Goal: Transaction & Acquisition: Purchase product/service

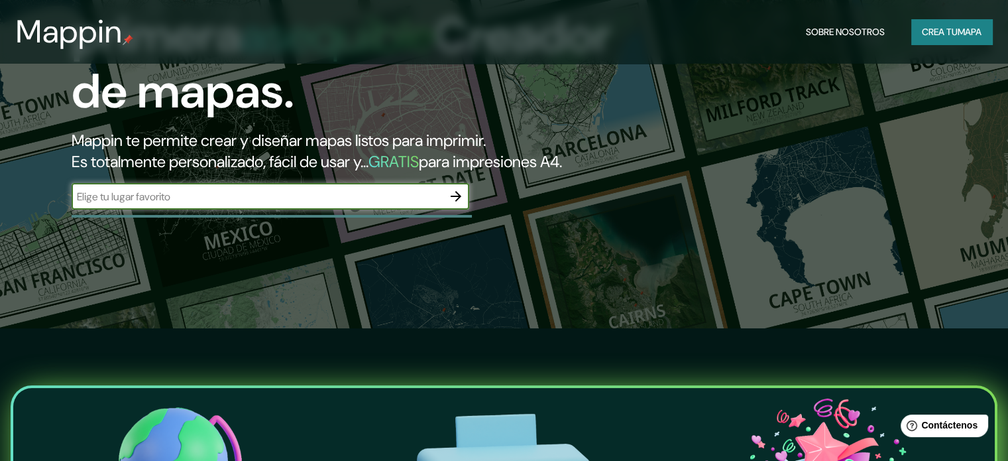
scroll to position [66, 0]
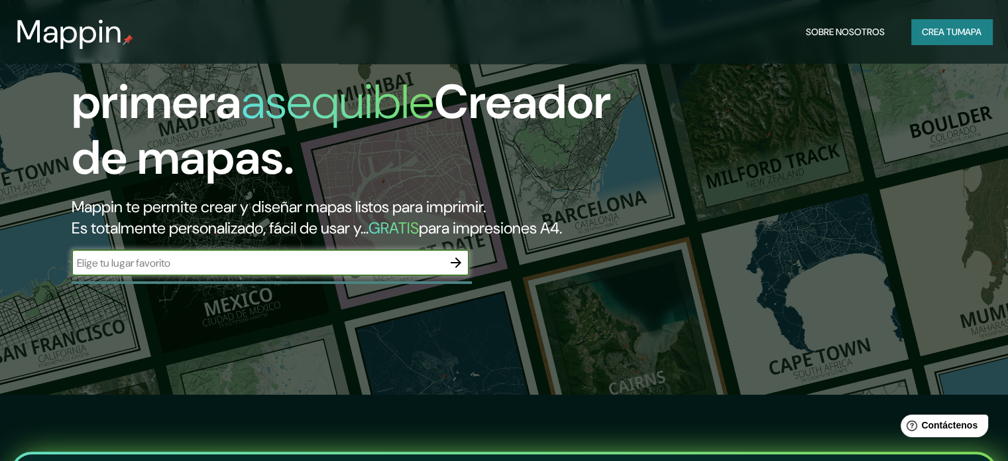
click at [351, 270] on input "text" at bounding box center [257, 262] width 371 height 15
click at [351, 270] on input "leon got" at bounding box center [257, 262] width 371 height 15
type input "leon gto"
click at [459, 270] on icon "button" at bounding box center [456, 262] width 16 height 16
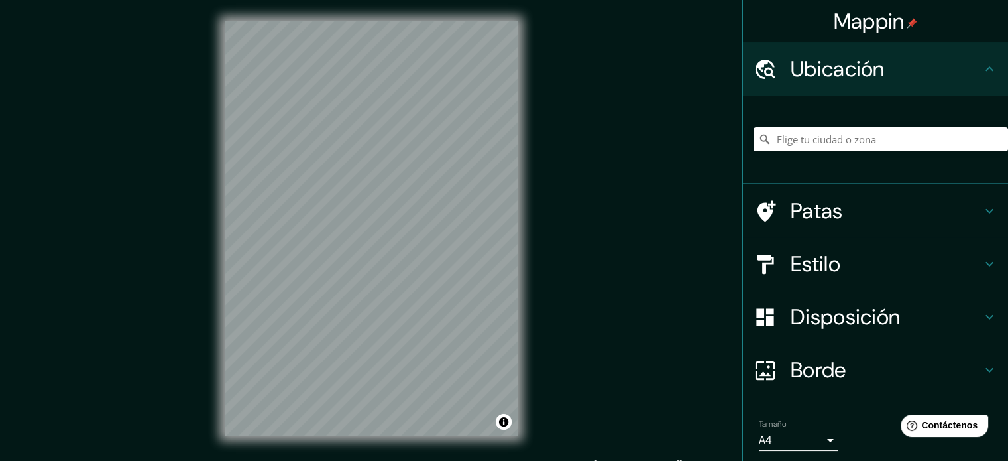
scroll to position [17, 0]
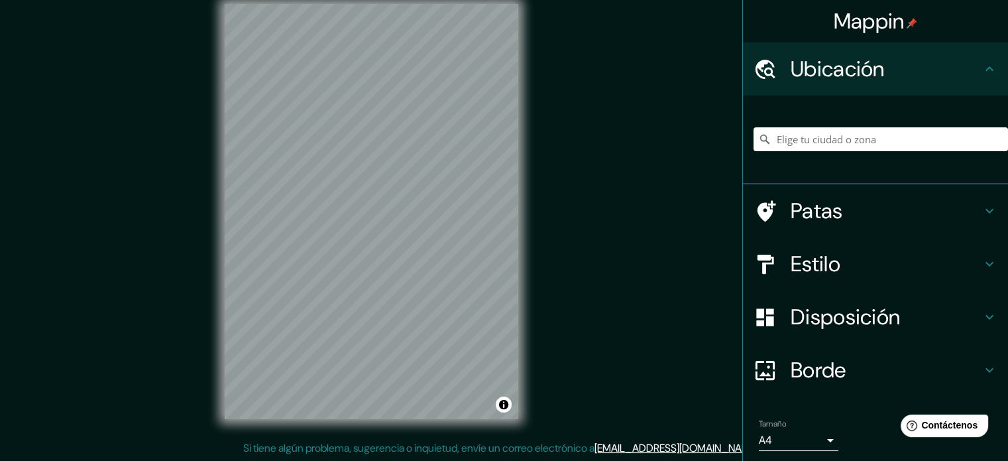
click at [871, 142] on input "Elige tu ciudad o zona" at bounding box center [881, 139] width 254 height 24
click at [850, 145] on input "Bajío de Bonillas, Guanajuato, México" at bounding box center [881, 139] width 254 height 24
click at [843, 137] on input "Bajío de Bonillas, Guanajuato, México" at bounding box center [881, 139] width 254 height 24
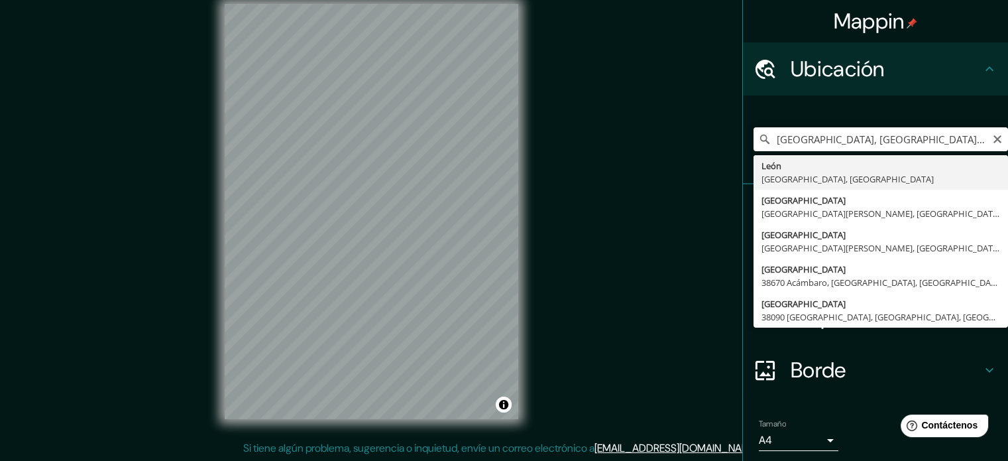
type input "León, Guanajuato, México"
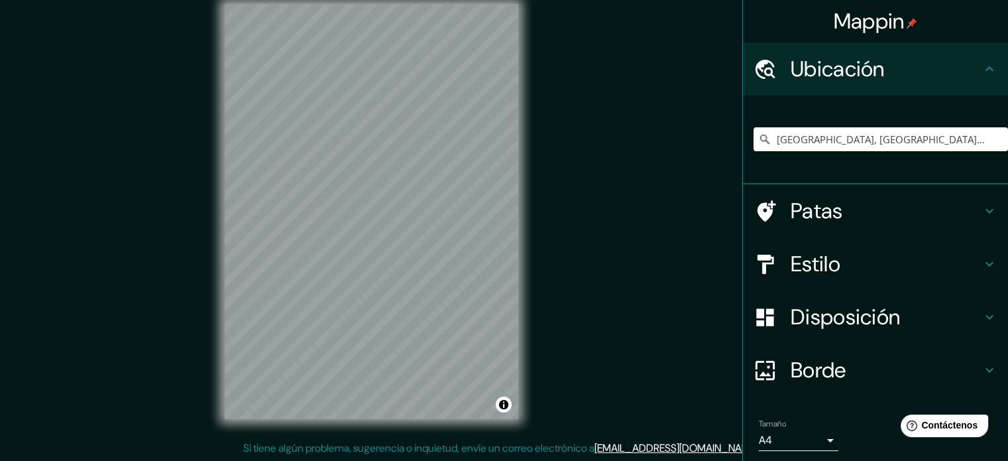
click at [769, 257] on div at bounding box center [772, 264] width 37 height 23
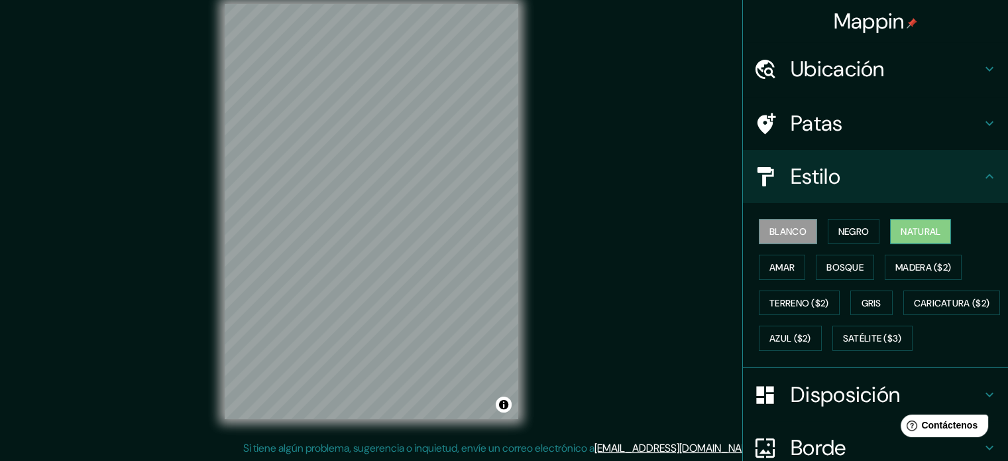
click at [901, 223] on font "Natural" at bounding box center [921, 231] width 40 height 17
click at [862, 263] on button "Bosque" at bounding box center [845, 266] width 58 height 25
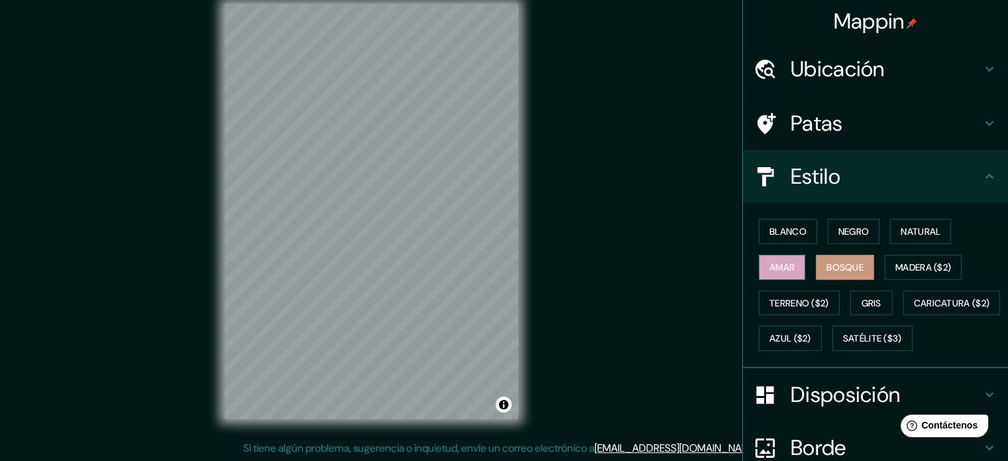
click at [771, 261] on font "Amar" at bounding box center [781, 267] width 25 height 12
click at [773, 298] on font "Terreno ($2)" at bounding box center [799, 303] width 60 height 12
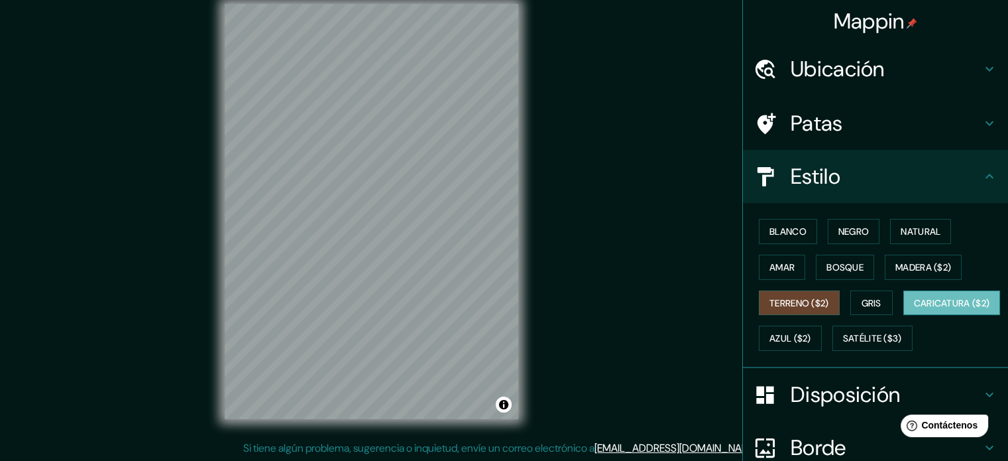
click at [914, 309] on font "Caricatura ($2)" at bounding box center [952, 303] width 76 height 12
click at [775, 235] on font "Blanco" at bounding box center [787, 231] width 37 height 12
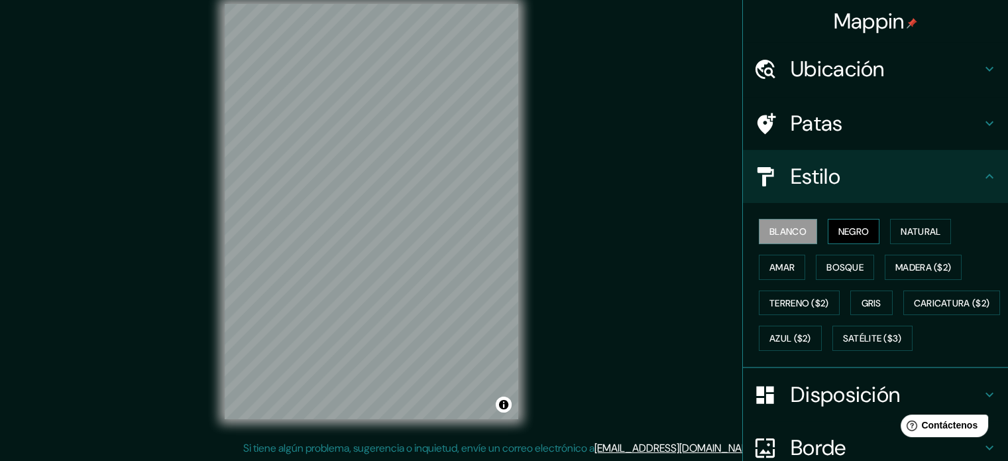
click at [842, 227] on font "Negro" at bounding box center [853, 231] width 31 height 12
click at [908, 275] on button "Madera ($2)" at bounding box center [923, 266] width 77 height 25
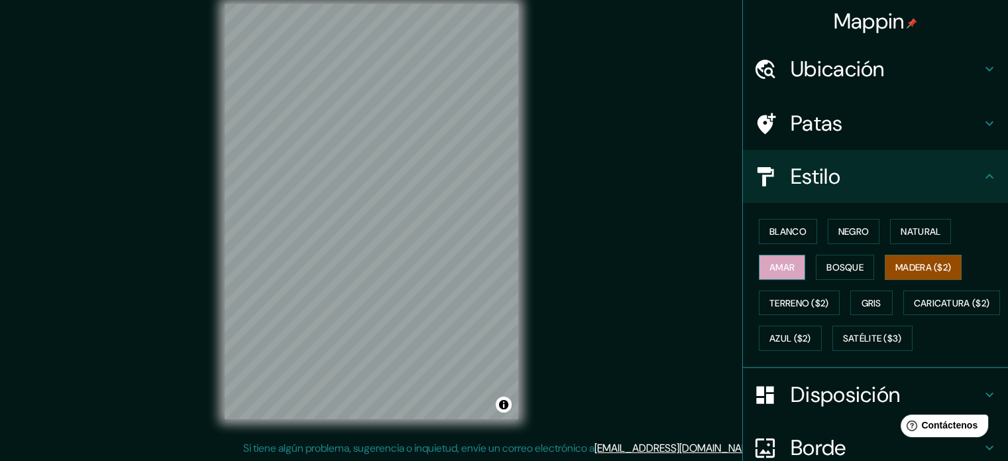
click at [777, 265] on font "Amar" at bounding box center [781, 267] width 25 height 12
click at [862, 304] on font "Gris" at bounding box center [872, 303] width 20 height 12
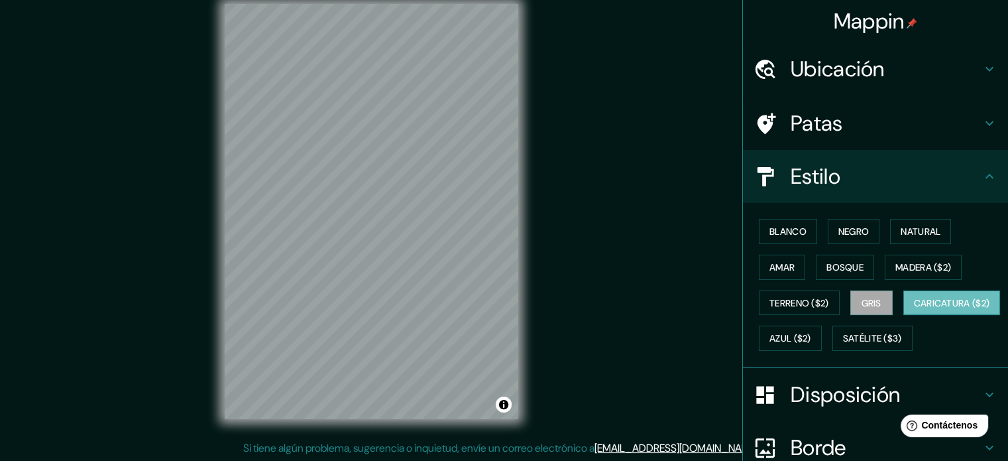
click at [914, 309] on font "Caricatura ($2)" at bounding box center [952, 303] width 76 height 12
click at [811, 333] on font "Azul ($2)" at bounding box center [790, 339] width 42 height 12
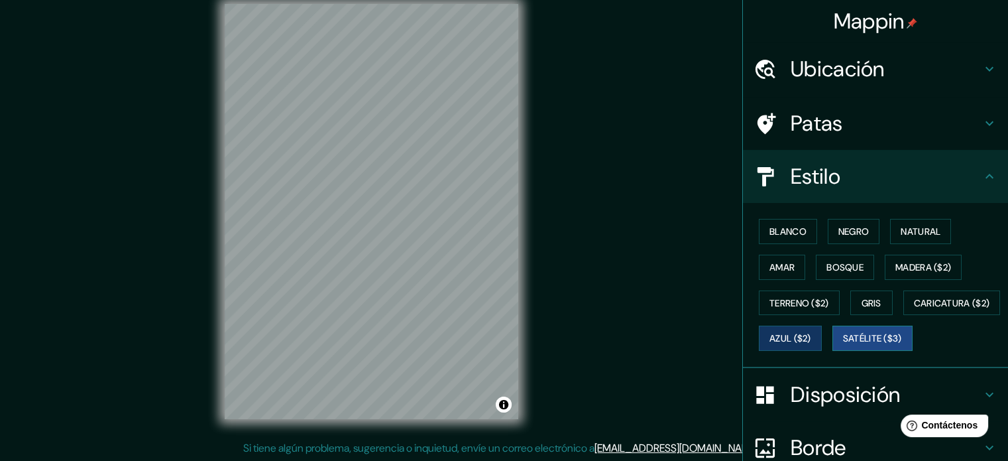
click at [843, 345] on font "Satélite ($3)" at bounding box center [872, 339] width 59 height 12
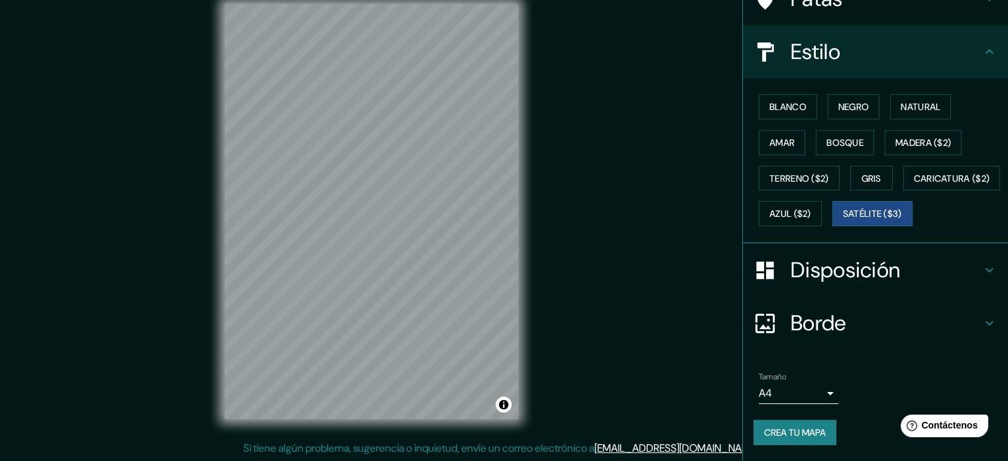
scroll to position [0, 0]
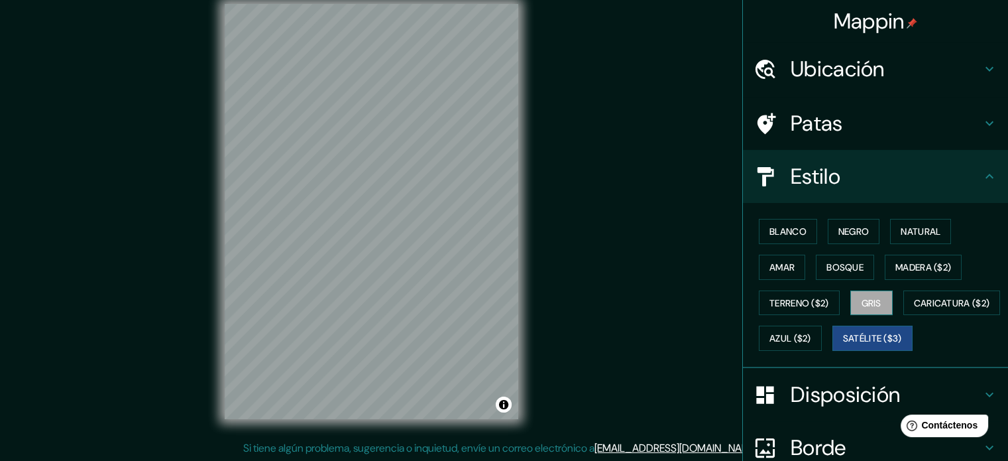
click at [862, 297] on font "Gris" at bounding box center [872, 303] width 20 height 12
click at [820, 121] on font "Patas" at bounding box center [817, 123] width 52 height 28
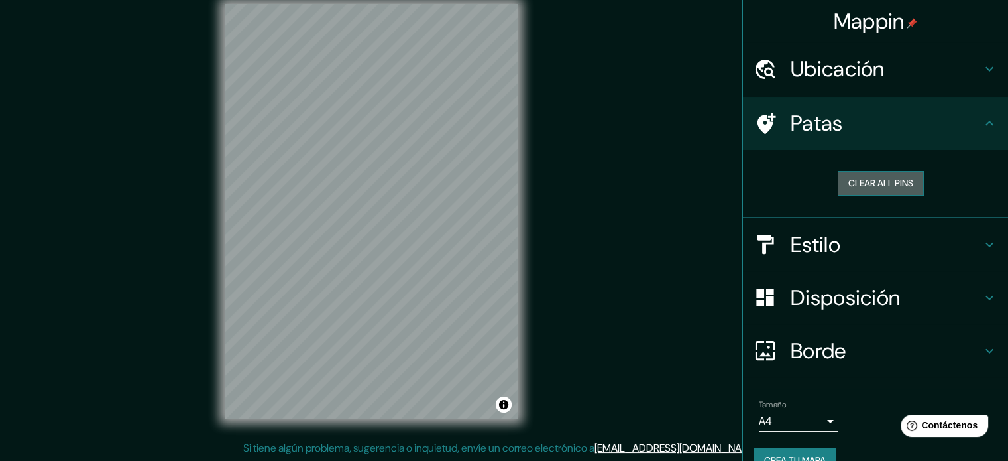
click at [863, 181] on button "Clear all pins" at bounding box center [881, 183] width 86 height 25
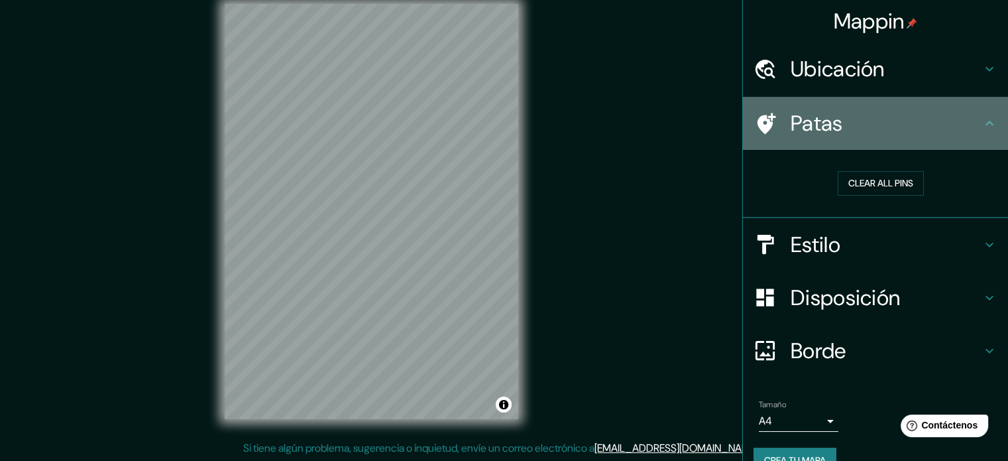
click at [934, 131] on h4 "Patas" at bounding box center [886, 123] width 191 height 27
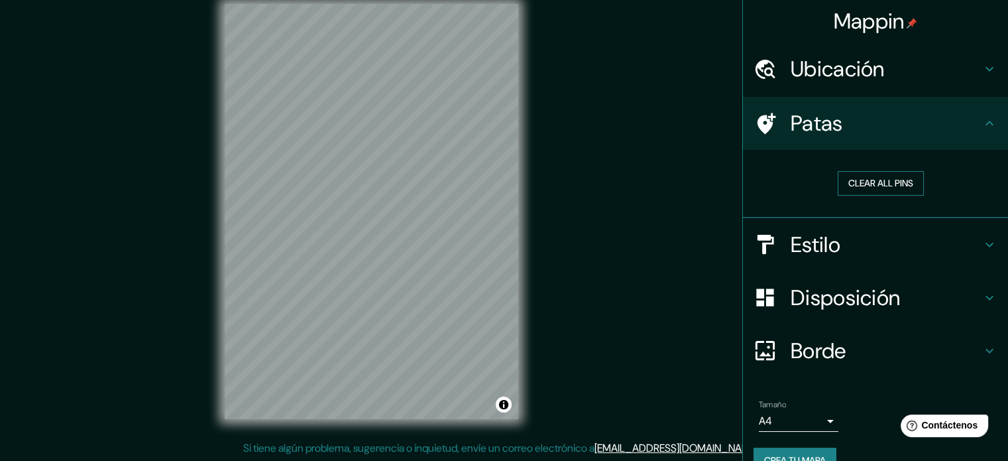
click at [850, 186] on button "Clear all pins" at bounding box center [881, 183] width 86 height 25
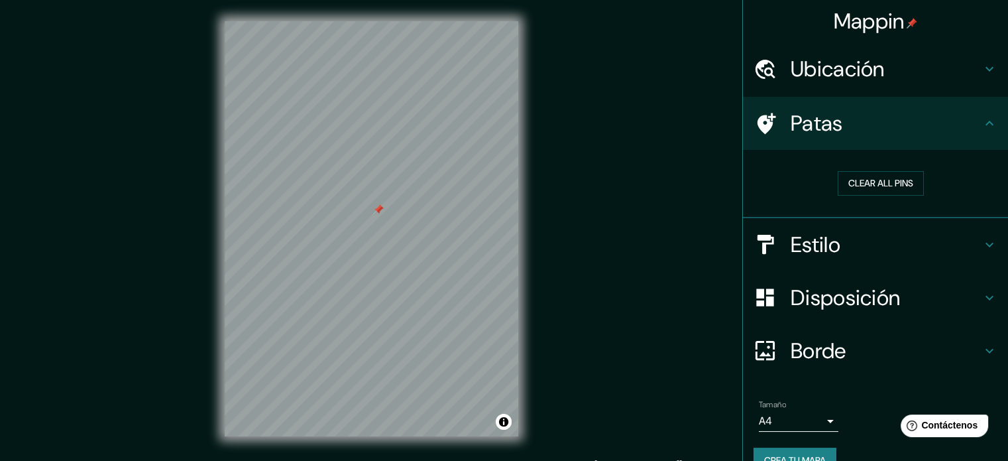
drag, startPoint x: 379, startPoint y: 214, endPoint x: 380, endPoint y: 207, distance: 6.8
click at [380, 207] on div at bounding box center [378, 209] width 11 height 11
click at [379, 209] on div at bounding box center [378, 209] width 11 height 11
click at [390, 200] on div at bounding box center [389, 201] width 11 height 11
click at [484, 185] on div at bounding box center [482, 181] width 11 height 11
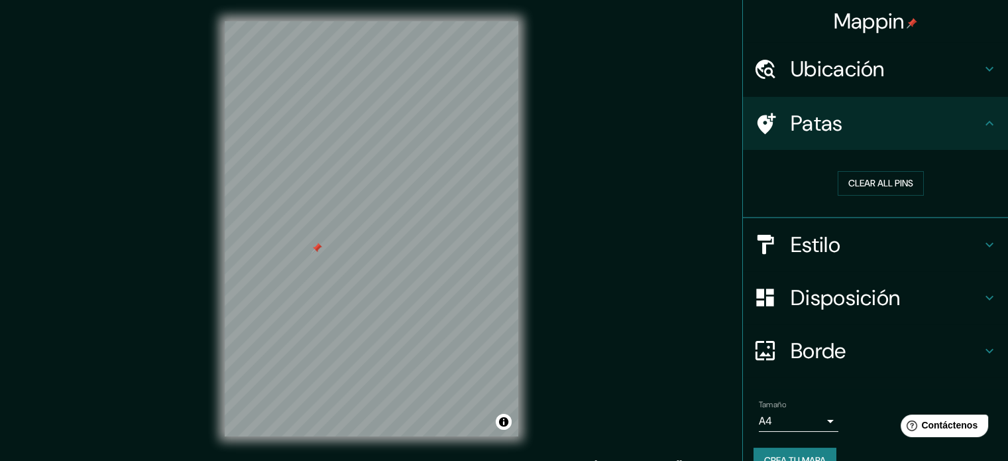
drag, startPoint x: 313, startPoint y: 254, endPoint x: 315, endPoint y: 247, distance: 7.4
click at [315, 247] on div at bounding box center [316, 248] width 11 height 11
click at [315, 242] on div at bounding box center [318, 245] width 11 height 11
click at [785, 408] on body "Mappin Ubicación León, Guanajuato, México Patas Clear all pins Estilo Disposici…" at bounding box center [504, 230] width 1008 height 461
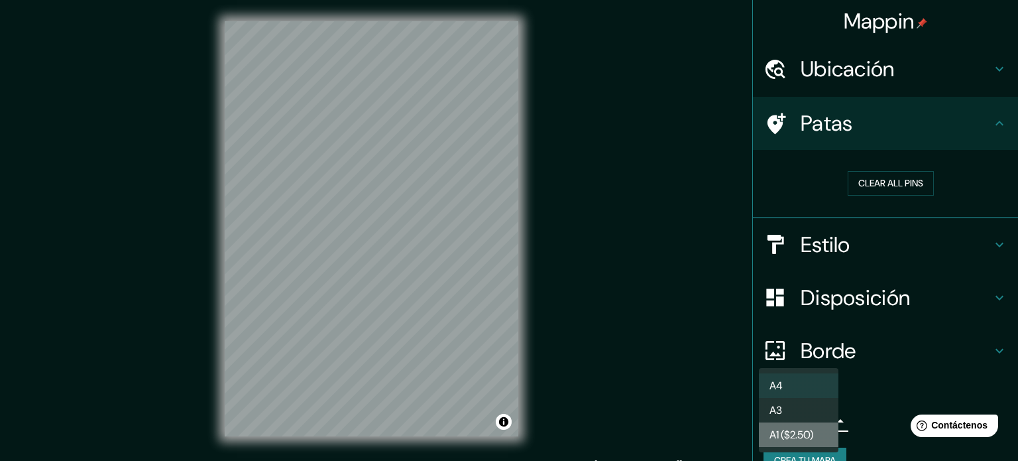
click at [807, 433] on font "A1 ($2.50)" at bounding box center [791, 434] width 44 height 14
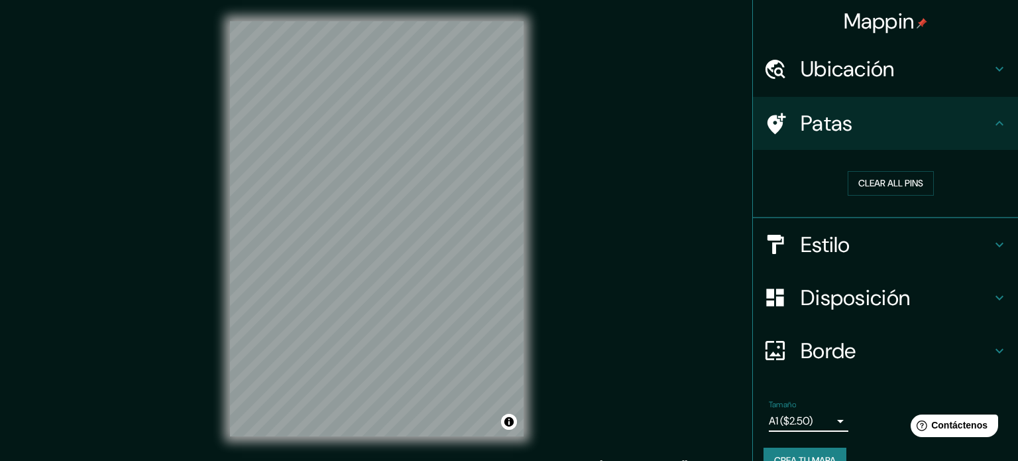
click at [807, 416] on body "Mappin Ubicación León, Guanajuato, México Patas Clear all pins Estilo Disposici…" at bounding box center [509, 230] width 1018 height 461
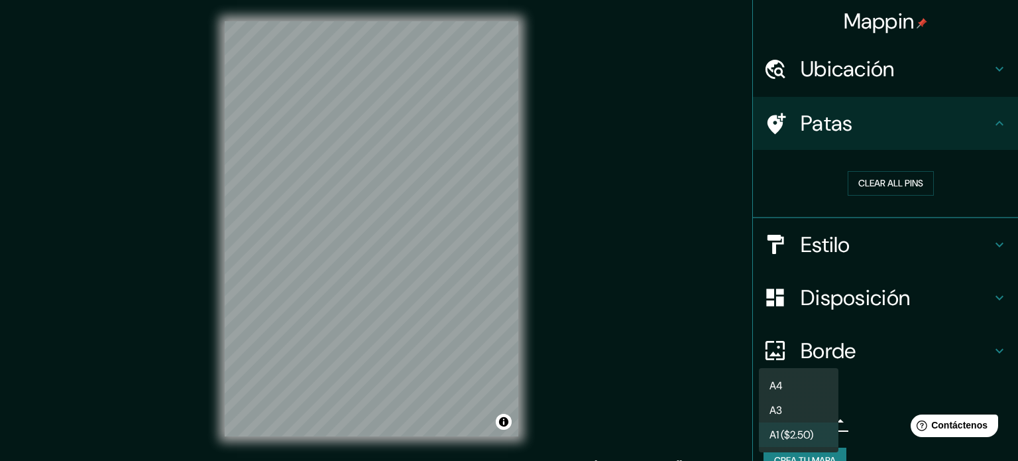
click at [810, 378] on li "A4" at bounding box center [799, 385] width 80 height 25
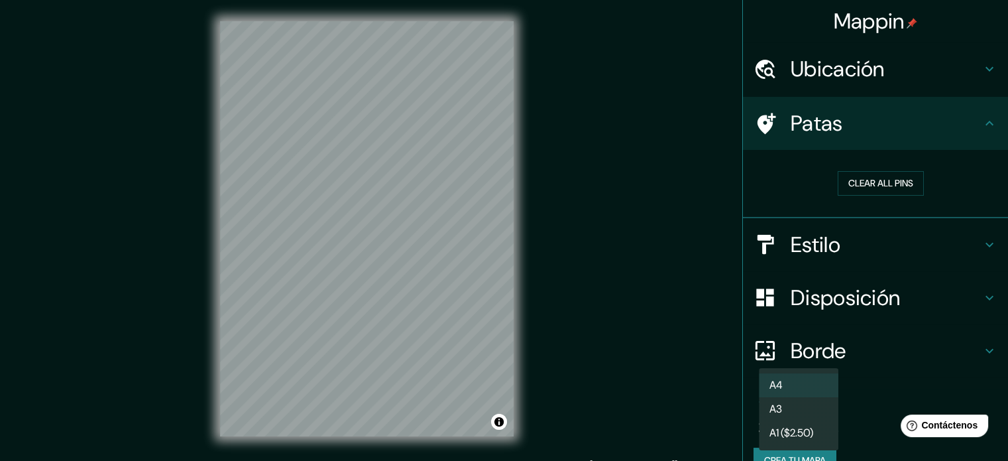
click at [809, 420] on body "Mappin Ubicación León, Guanajuato, México Patas Clear all pins Estilo Disposici…" at bounding box center [504, 230] width 1008 height 461
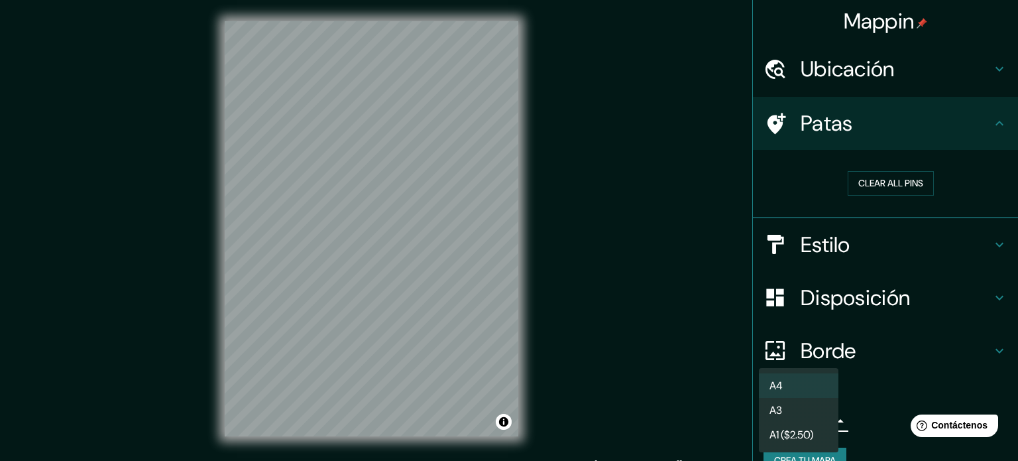
click at [806, 400] on li "A3" at bounding box center [799, 410] width 80 height 25
type input "a4"
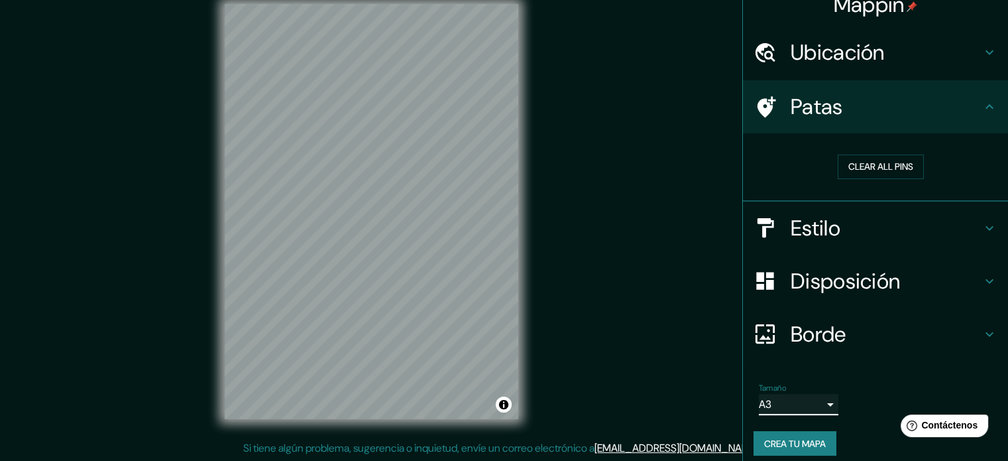
scroll to position [26, 0]
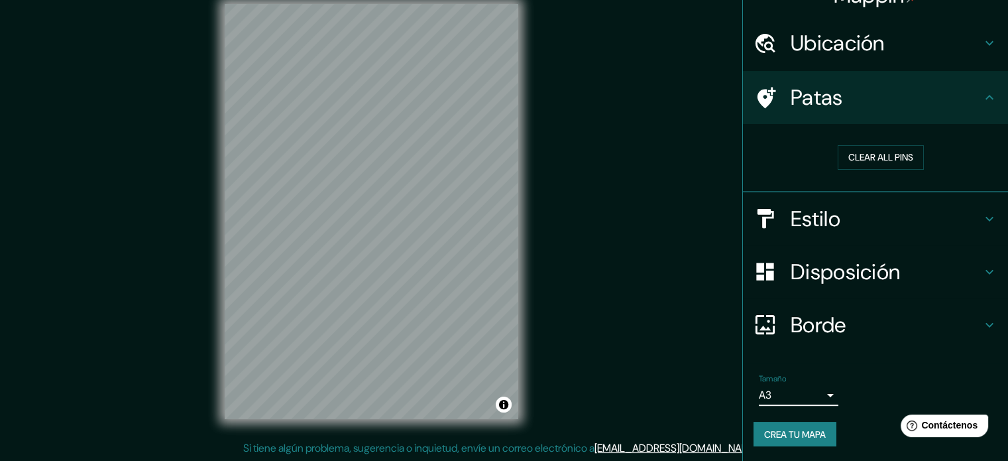
click at [801, 431] on font "Crea tu mapa" at bounding box center [795, 434] width 62 height 12
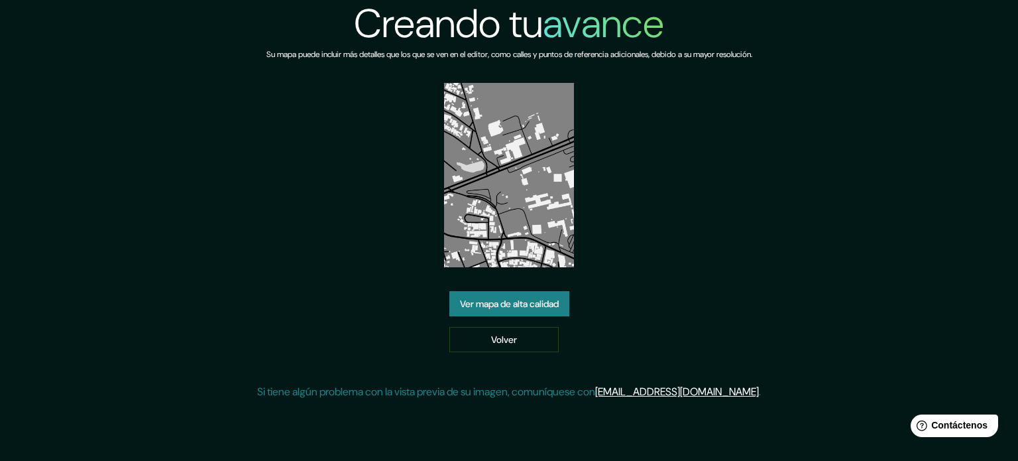
click at [559, 310] on font "Ver mapa de alta calidad" at bounding box center [509, 303] width 99 height 17
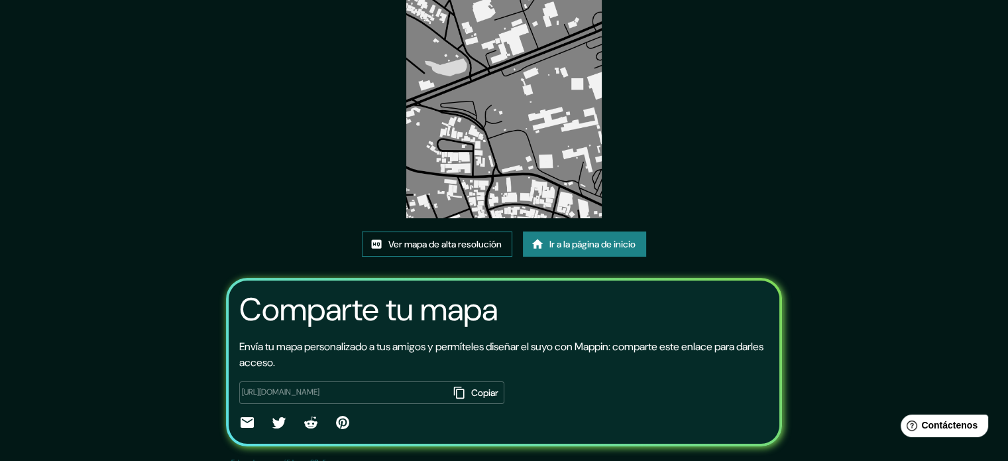
scroll to position [148, 0]
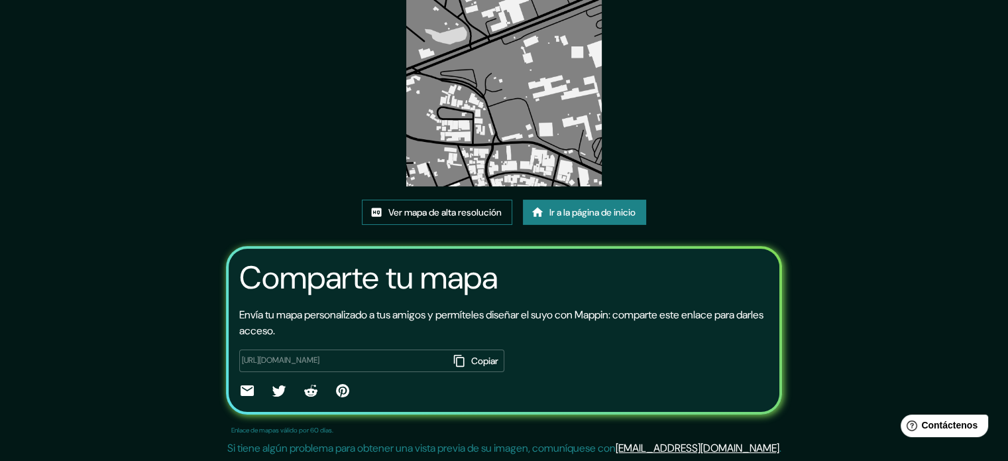
click at [445, 217] on font "Ver mapa de alta resolución" at bounding box center [444, 212] width 113 height 12
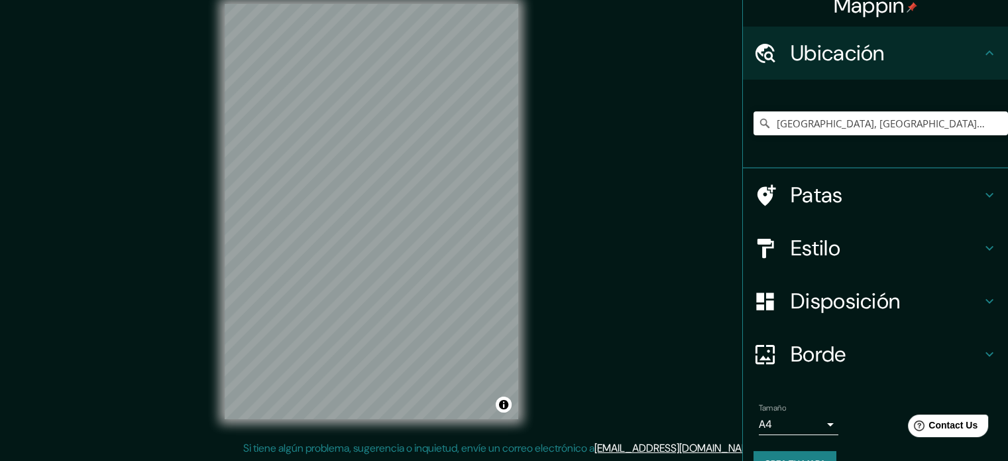
scroll to position [46, 0]
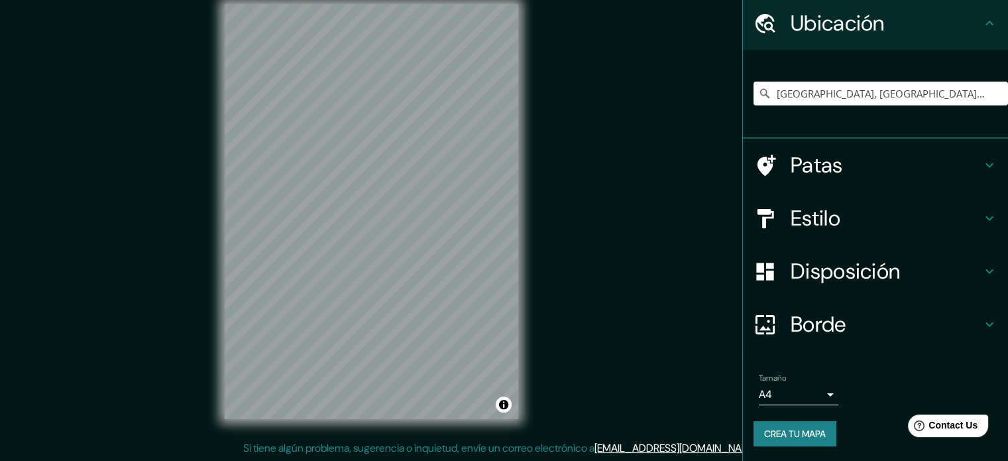
click at [797, 437] on font "Crea tu mapa" at bounding box center [795, 433] width 62 height 12
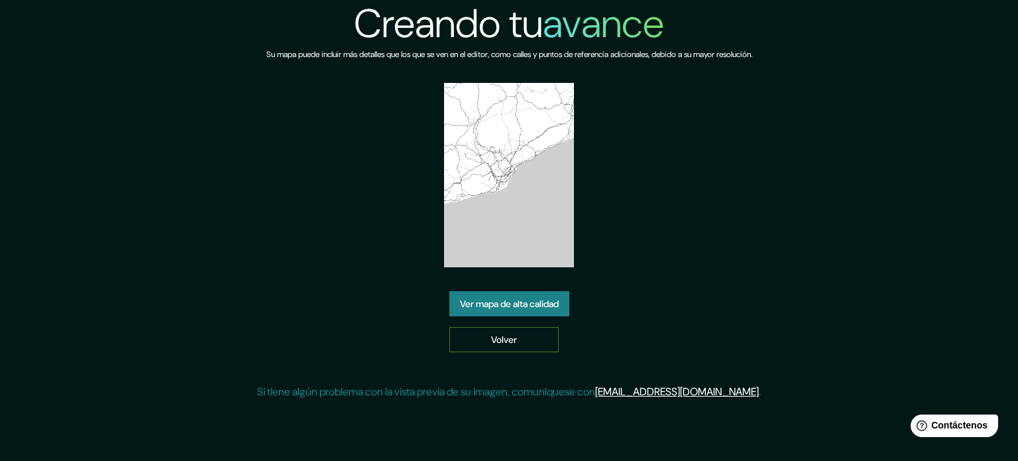
click at [514, 344] on font "Volver" at bounding box center [504, 339] width 26 height 12
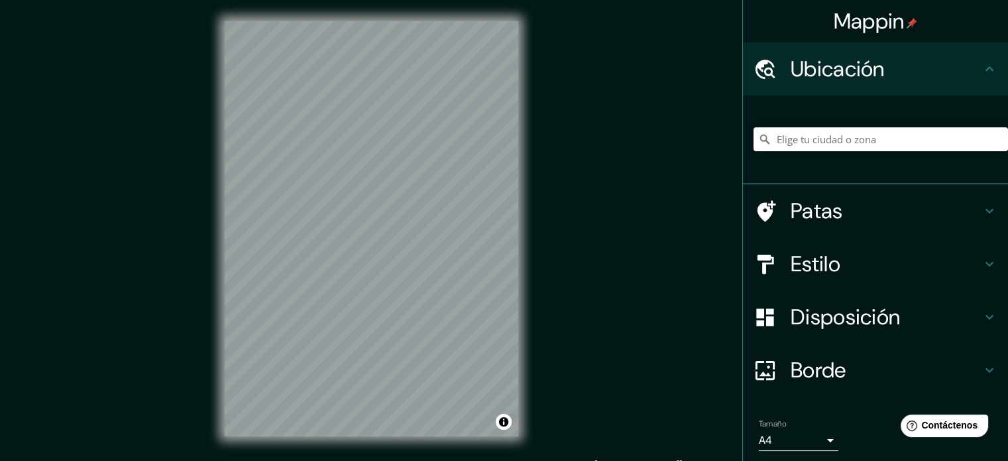
click at [786, 123] on div at bounding box center [881, 139] width 254 height 66
click at [790, 140] on input "Elige tu ciudad o zona" at bounding box center [881, 139] width 254 height 24
click at [802, 146] on input "Elige tu ciudad o zona" at bounding box center [881, 139] width 254 height 24
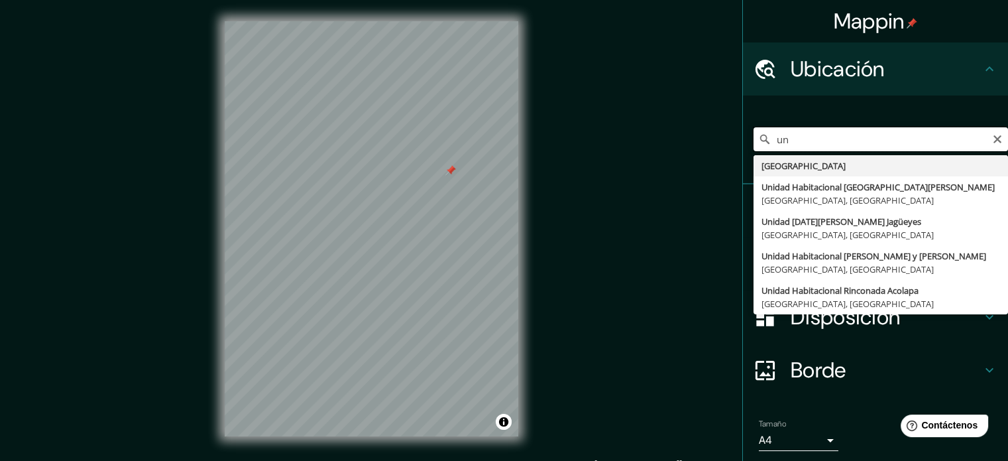
type input "u"
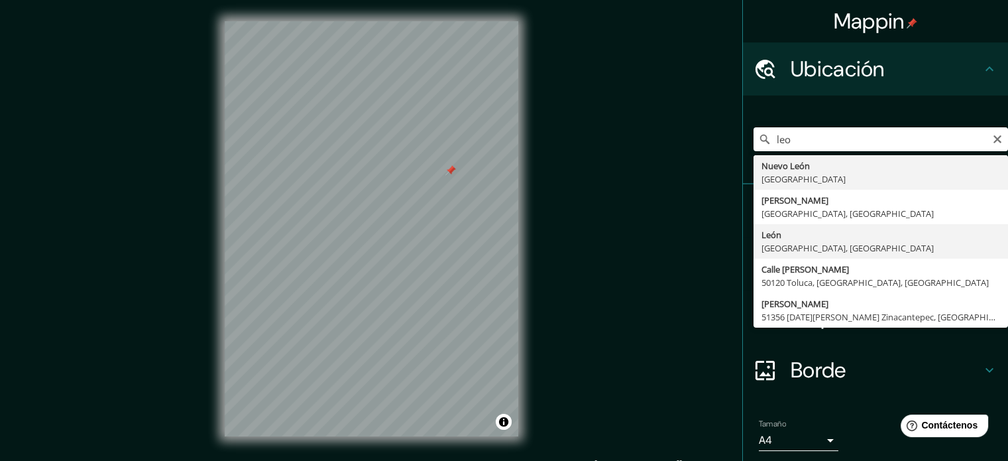
type input "León, Guanajuato, México"
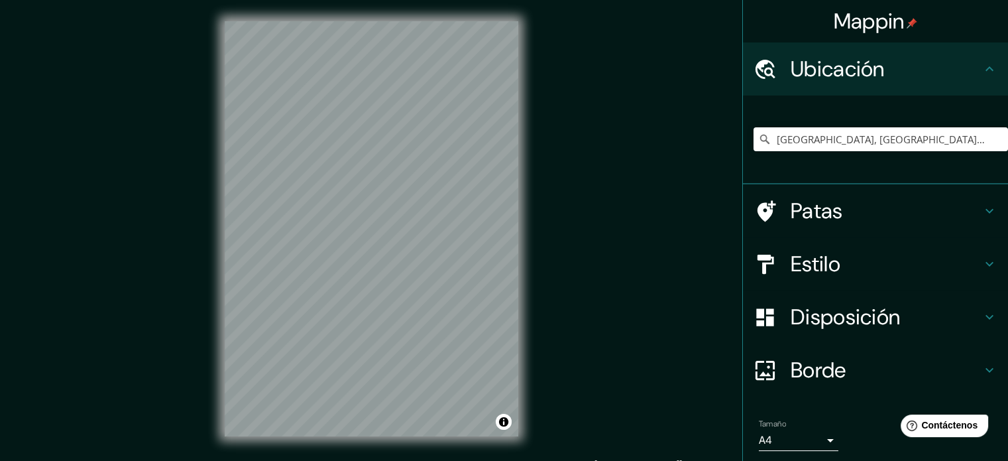
click at [451, 444] on div "© Mapbox © OpenStreetMap Improve this map" at bounding box center [371, 228] width 336 height 457
drag, startPoint x: 170, startPoint y: 264, endPoint x: 673, endPoint y: 341, distance: 509.4
click at [673, 341] on div "Mappin Ubicación León, Guanajuato, México Patas Estilo Disposición Borde Elige …" at bounding box center [504, 239] width 1008 height 478
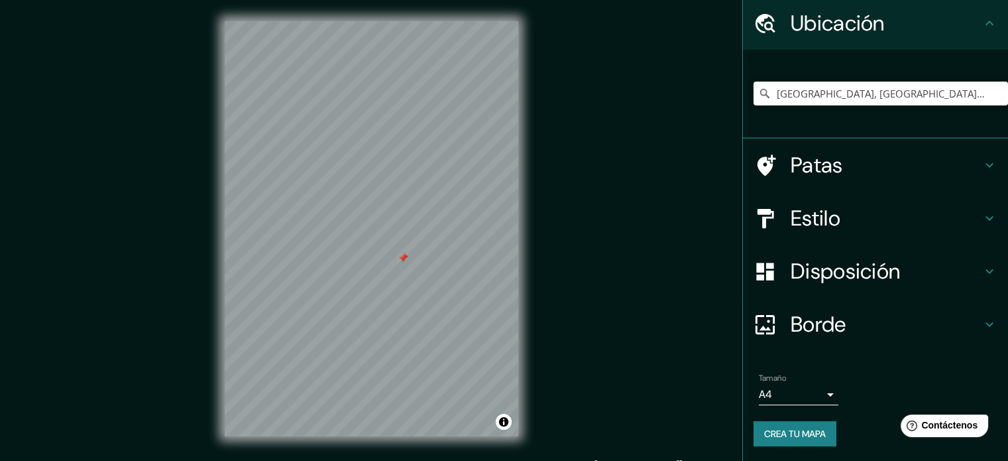
click at [797, 427] on font "Crea tu mapa" at bounding box center [795, 433] width 62 height 12
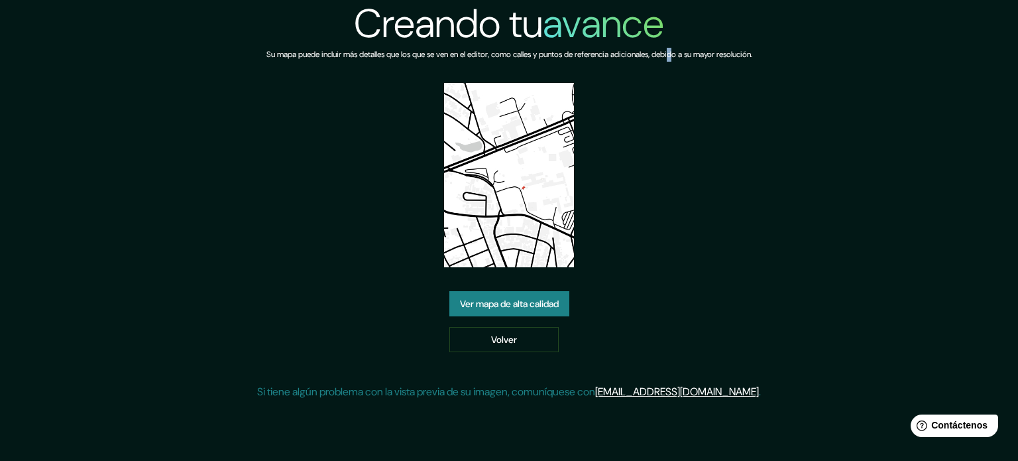
drag, startPoint x: 524, startPoint y: 186, endPoint x: 687, endPoint y: 133, distance: 171.2
click at [687, 133] on div "Creando tu avance Su mapa puede incluir más detalles que los que se ven en el e…" at bounding box center [509, 205] width 504 height 410
click at [521, 187] on img at bounding box center [509, 175] width 131 height 184
click at [522, 187] on img at bounding box center [509, 175] width 131 height 184
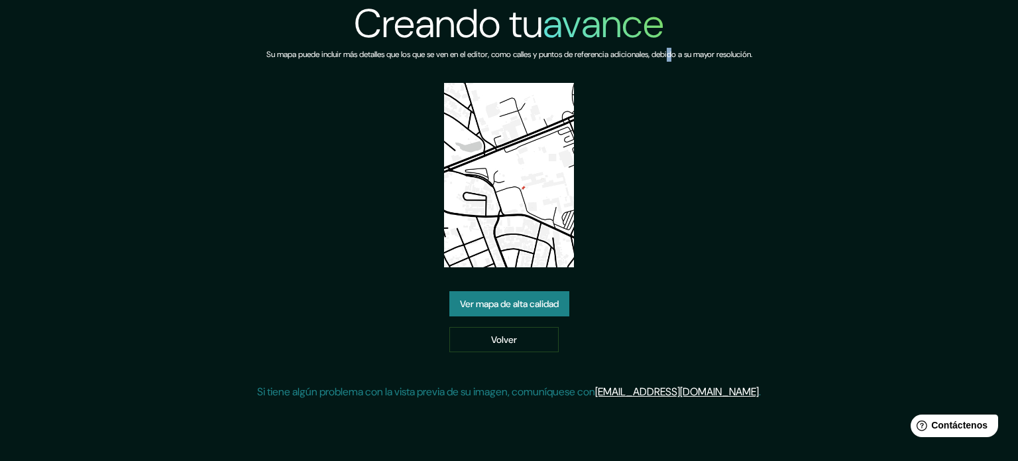
click at [522, 187] on img at bounding box center [509, 175] width 131 height 184
drag, startPoint x: 522, startPoint y: 187, endPoint x: 631, endPoint y: 133, distance: 121.8
click at [631, 133] on div "Creando tu avance Su mapa puede incluir más detalles que los que se ven en el e…" at bounding box center [509, 205] width 504 height 410
click at [506, 336] on font "Volver" at bounding box center [504, 339] width 26 height 12
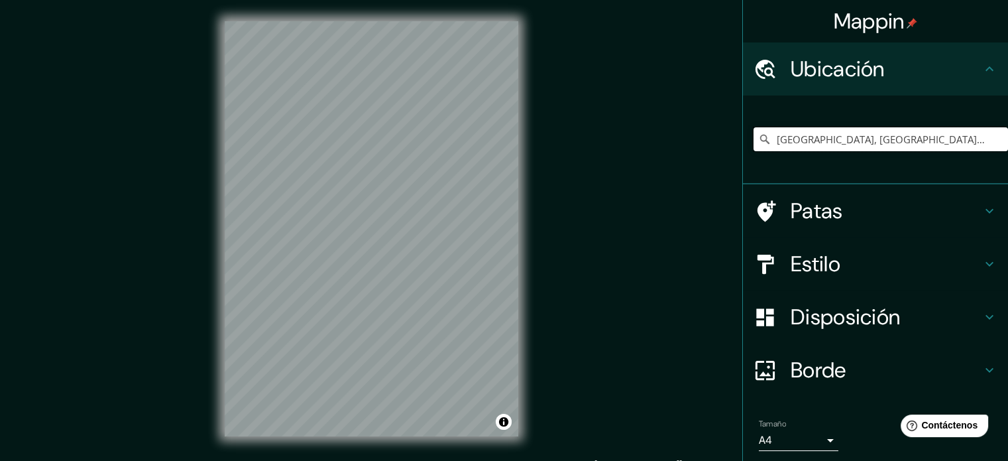
click at [927, 142] on input "[GEOGRAPHIC_DATA], [GEOGRAPHIC_DATA], [GEOGRAPHIC_DATA]" at bounding box center [881, 139] width 254 height 24
click at [928, 142] on input "[GEOGRAPHIC_DATA], [GEOGRAPHIC_DATA], [GEOGRAPHIC_DATA]" at bounding box center [881, 139] width 254 height 24
click at [543, 244] on div "Mappin Ubicación [GEOGRAPHIC_DATA], [GEOGRAPHIC_DATA], [GEOGRAPHIC_DATA] [GEOGR…" at bounding box center [504, 239] width 1008 height 478
click at [121, 333] on div "Mappin Ubicación [GEOGRAPHIC_DATA], [GEOGRAPHIC_DATA], [GEOGRAPHIC_DATA] [GEOGR…" at bounding box center [504, 239] width 1008 height 478
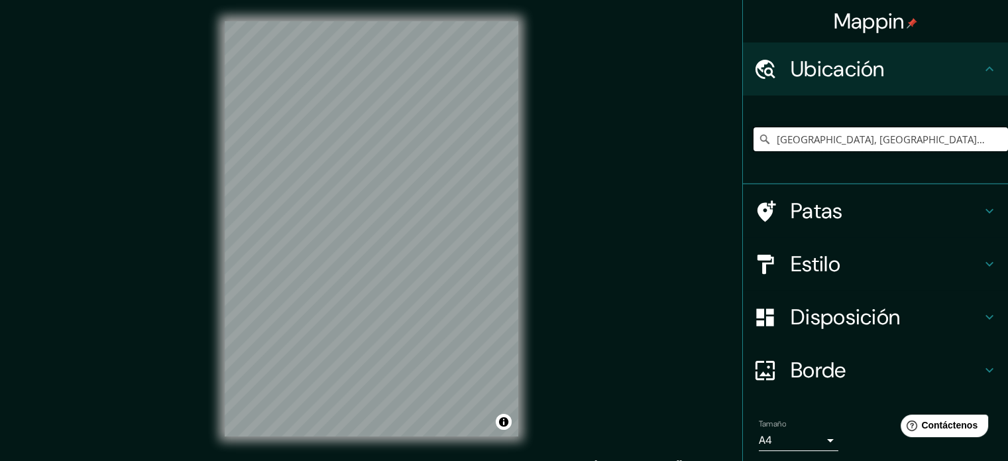
click at [907, 135] on input "[GEOGRAPHIC_DATA], [GEOGRAPHIC_DATA], [GEOGRAPHIC_DATA]" at bounding box center [881, 139] width 254 height 24
click at [907, 137] on input "León, Guanajuato, México" at bounding box center [881, 139] width 254 height 24
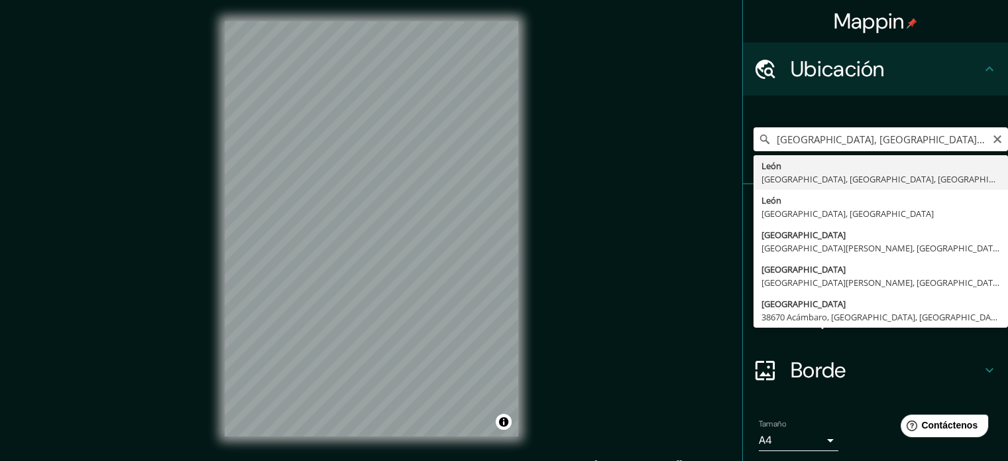
type input "León, 37207 León, Guanajuato, México"
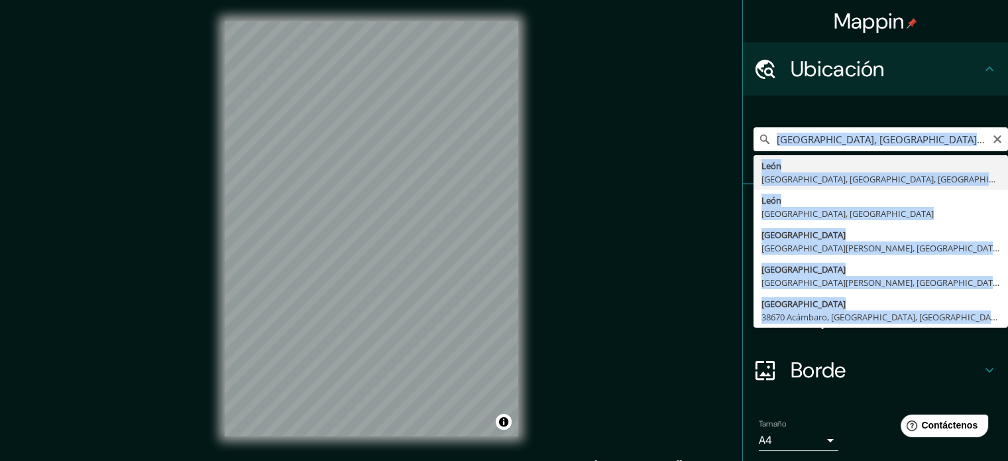
click at [872, 174] on div "León, 37207 León, Guanajuato, México León 37207 León, Guanajuato, México León G…" at bounding box center [875, 139] width 265 height 89
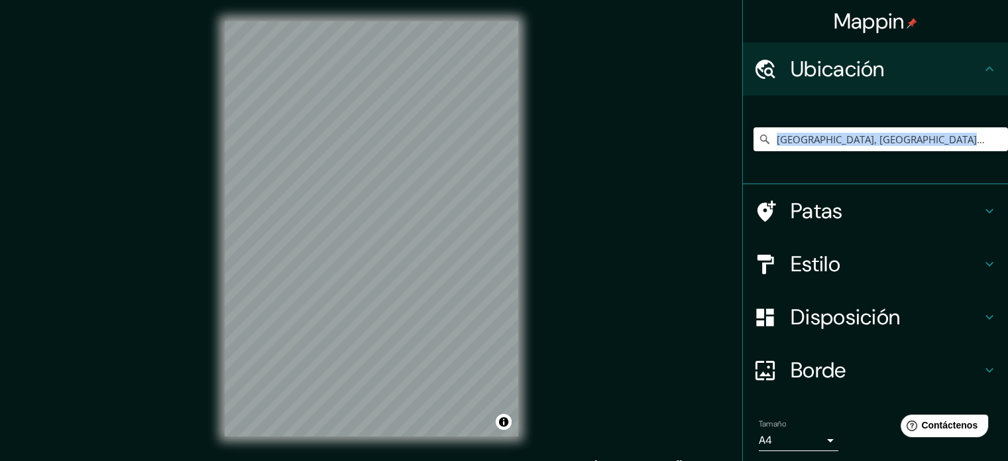
click at [657, 211] on div "Mappin Ubicación León, 37207 León, Guanajuato, México Patas Estilo Disposición …" at bounding box center [504, 239] width 1008 height 478
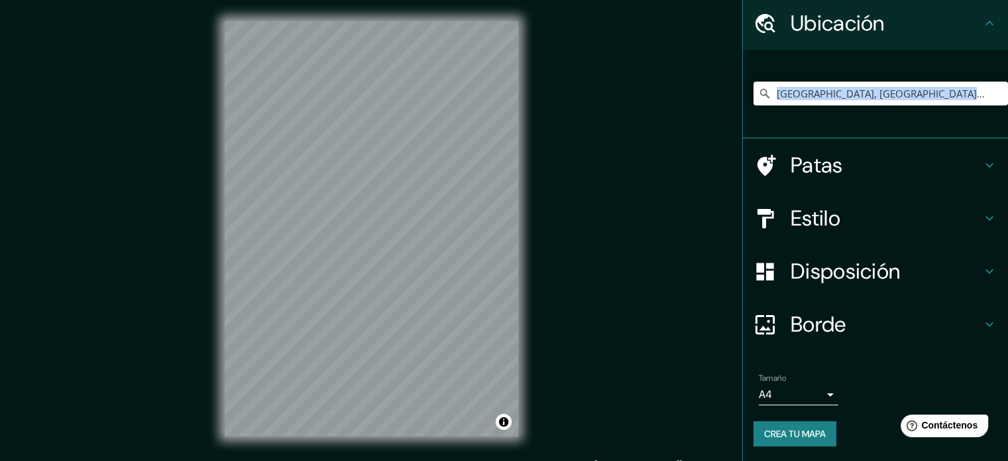
click at [795, 436] on font "Crea tu mapa" at bounding box center [795, 433] width 62 height 12
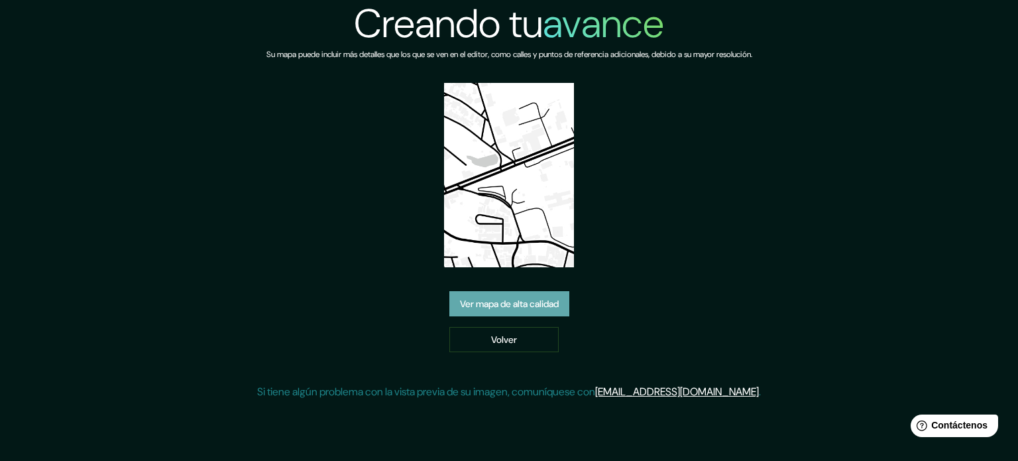
click at [510, 310] on font "Ver mapa de alta calidad" at bounding box center [509, 303] width 99 height 17
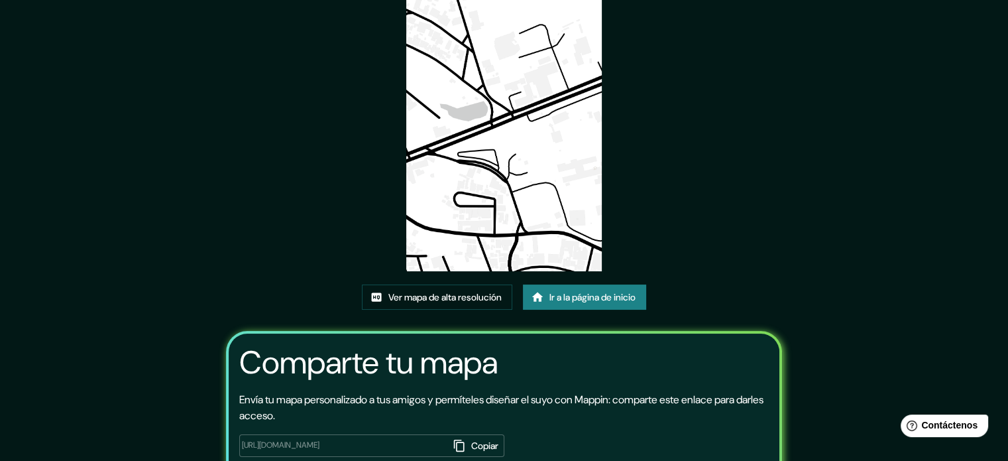
scroll to position [148, 0]
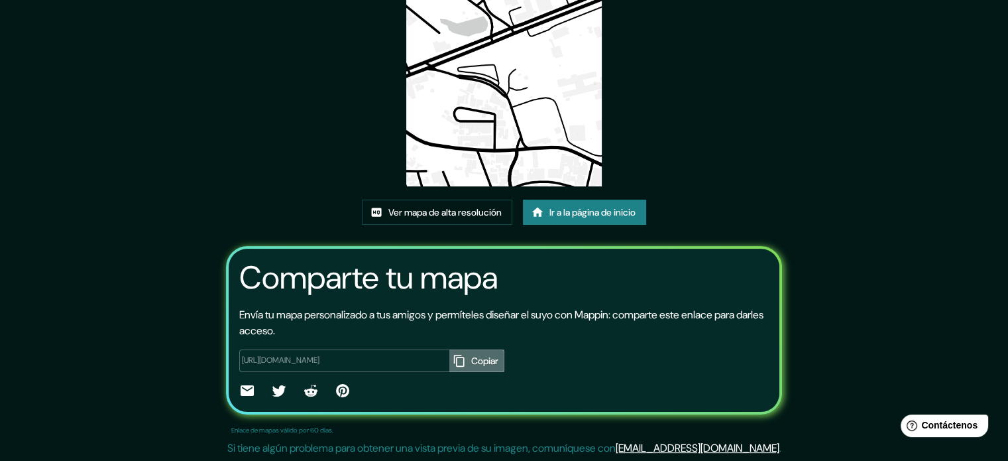
click at [471, 360] on font "Copiar" at bounding box center [484, 361] width 27 height 12
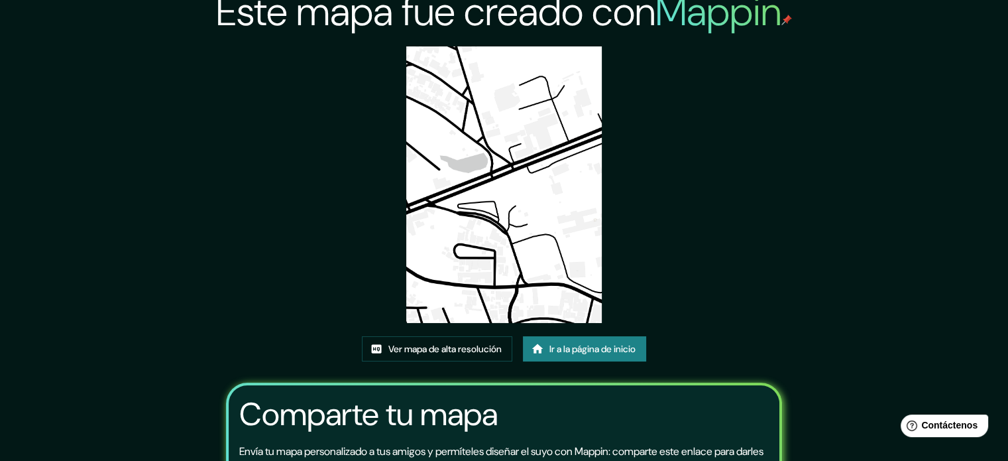
scroll to position [11, 0]
